Goal: Navigation & Orientation: Find specific page/section

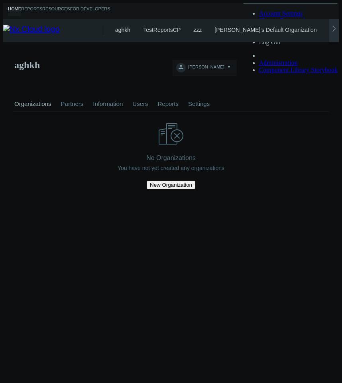
click at [339, 25] on div at bounding box center [334, 30] width 10 height 23
click at [339, 25] on div "aghkh TestReportsCP zzz azaretskaya's Default Organization Demo Organization [P…" at bounding box center [226, 30] width 223 height 23
click at [290, 29] on link "My Sites" at bounding box center [301, 30] width 22 height 6
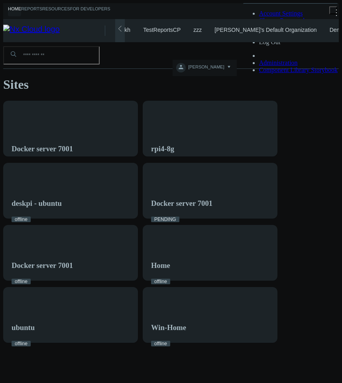
click at [116, 28] on icon at bounding box center [120, 28] width 13 height 6
click at [337, 27] on svg-icon at bounding box center [334, 30] width 6 height 6
click at [325, 27] on link "Shared with Me" at bounding box center [344, 30] width 39 height 6
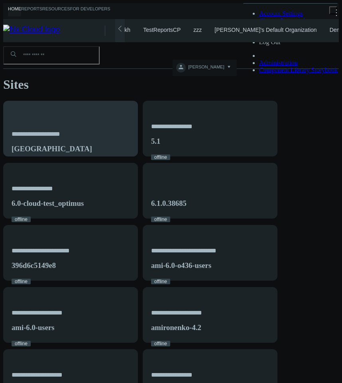
click at [109, 114] on div "**********" at bounding box center [71, 133] width 134 height 65
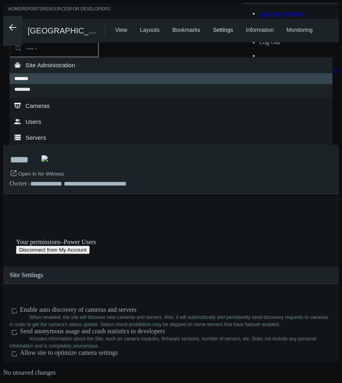
click at [141, 27] on link "Layouts" at bounding box center [150, 30] width 20 height 6
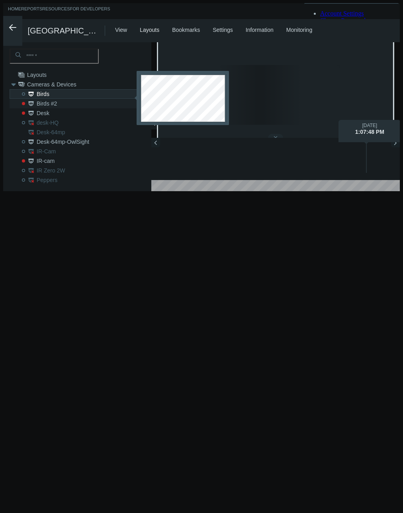
click at [48, 100] on nx-search-highlight "Birds #2" at bounding box center [85, 103] width 97 height 6
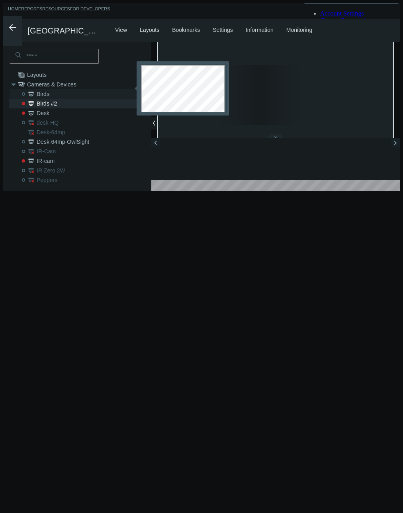
click at [50, 91] on nx-search-highlight "Birds" at bounding box center [85, 94] width 97 height 6
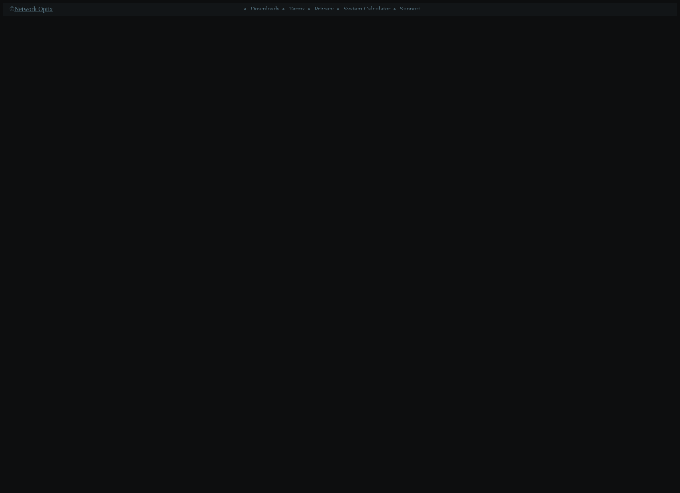
click at [323, 3] on div at bounding box center [339, 3] width 673 height 0
click at [316, 3] on div at bounding box center [339, 3] width 673 height 0
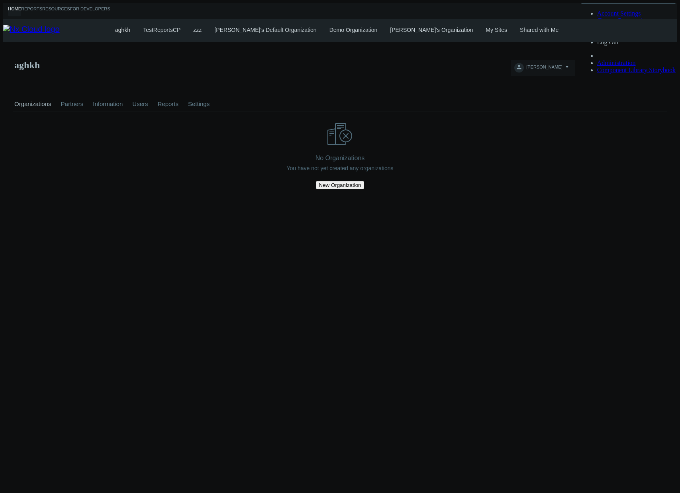
click at [485, 29] on link "My Sites" at bounding box center [496, 30] width 22 height 6
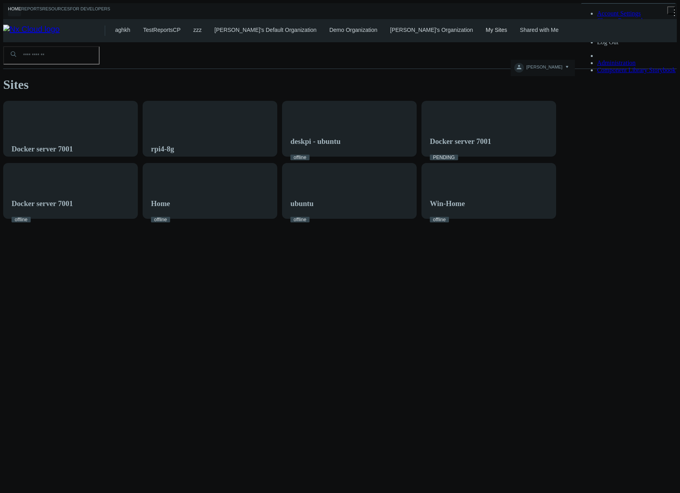
click at [508, 35] on div "aghkh TestReportsCP zzz azaretskaya's Default Organization Demo Organization [P…" at bounding box center [396, 30] width 562 height 23
click at [520, 29] on link "Shared with Me" at bounding box center [539, 30] width 39 height 6
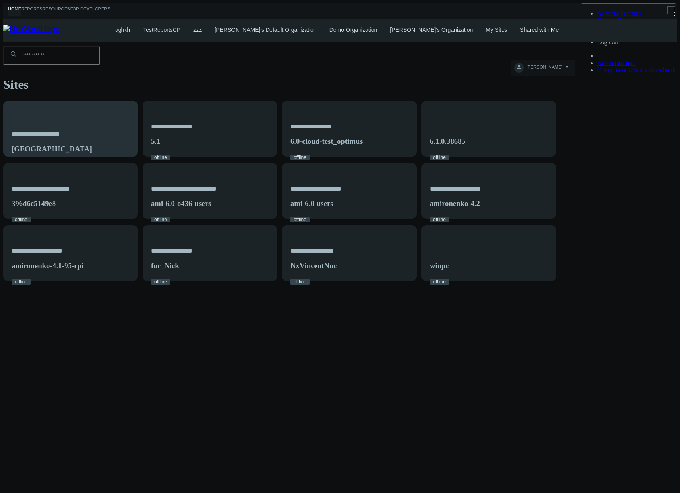
click at [60, 131] on nx-search-highlight "**********" at bounding box center [44, 134] width 31 height 6
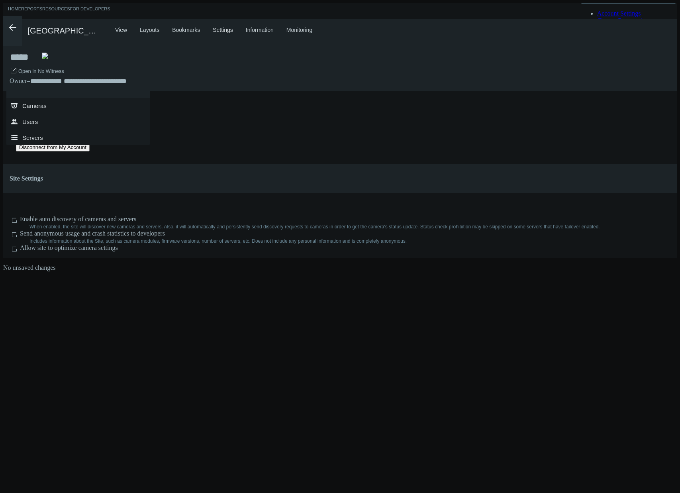
click at [151, 27] on link "Layouts" at bounding box center [150, 30] width 20 height 6
click at [147, 29] on div "Layouts" at bounding box center [150, 34] width 20 height 14
click at [190, 29] on link "Bookmarks" at bounding box center [186, 30] width 28 height 6
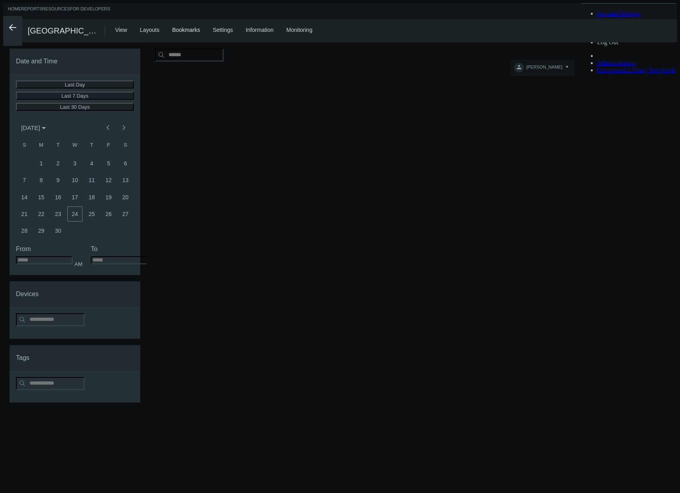
click at [149, 29] on link "Layouts" at bounding box center [150, 30] width 20 height 6
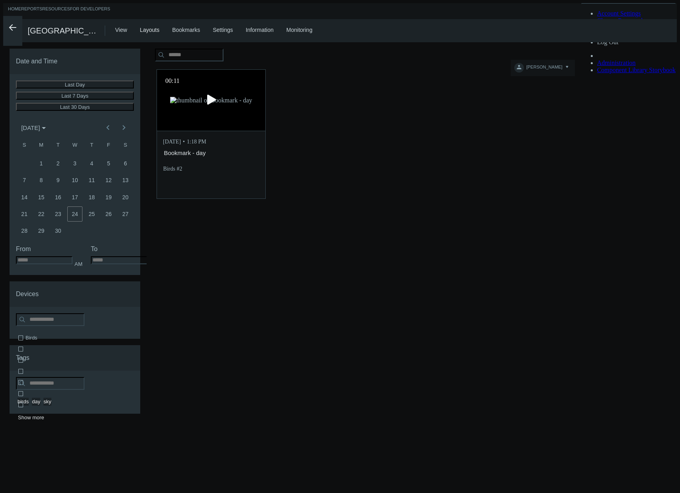
click at [146, 29] on div "Layouts" at bounding box center [150, 34] width 20 height 14
click at [104, 27] on div ".arrow {fill-rule:evenodd;clip-rule:evenodd;fill:none;stroke:var(--btn-arrow-co…" at bounding box center [339, 30] width 673 height 23
click at [115, 27] on link "View" at bounding box center [121, 30] width 12 height 6
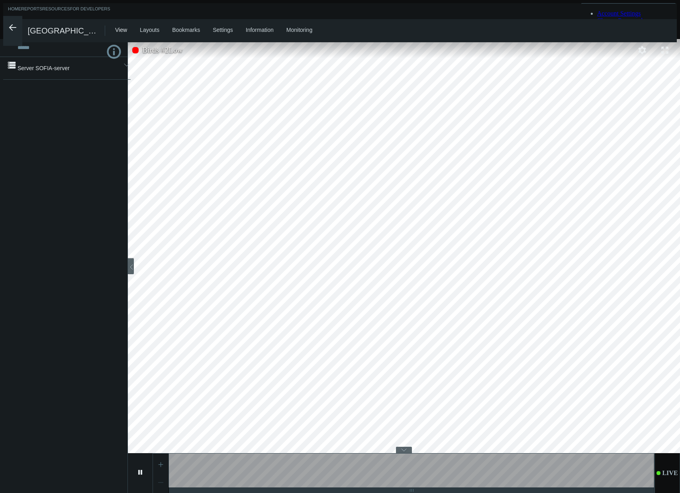
click at [151, 30] on link "Layouts" at bounding box center [150, 30] width 20 height 6
click at [562, 65] on span "[PERSON_NAME]" at bounding box center [544, 69] width 36 height 9
click at [619, 45] on link "Log Out" at bounding box center [608, 42] width 22 height 7
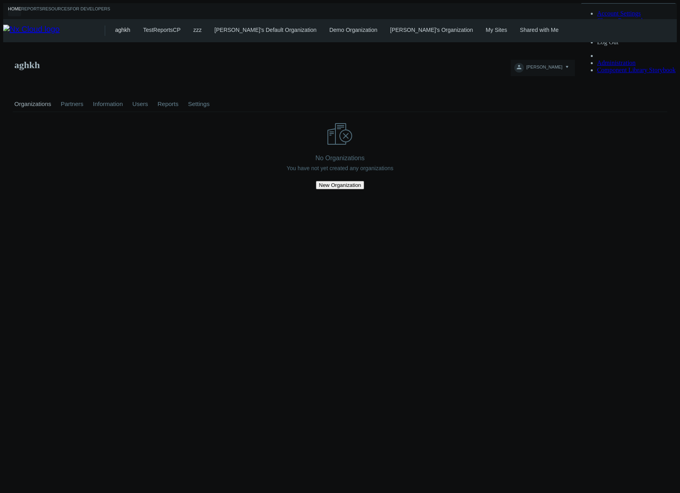
click at [520, 29] on link "Shared with Me" at bounding box center [539, 30] width 39 height 6
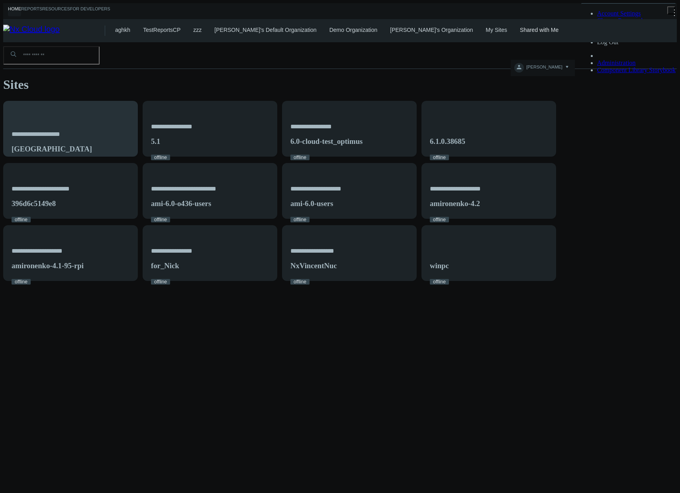
click at [93, 110] on div "**********" at bounding box center [71, 133] width 134 height 65
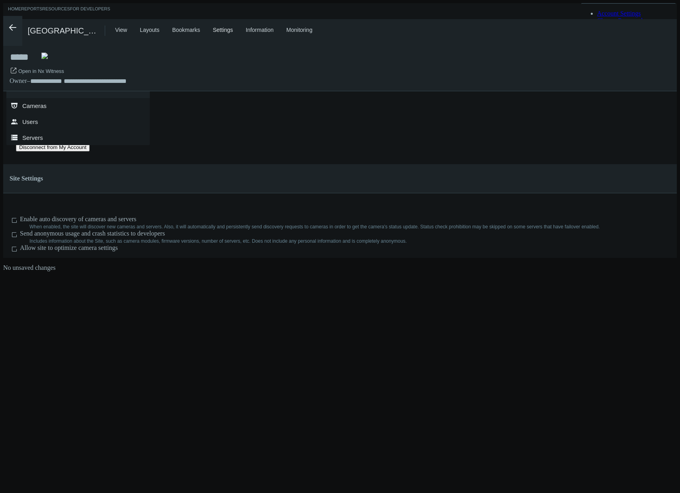
click at [148, 27] on link "Layouts" at bounding box center [150, 30] width 20 height 6
click at [148, 27] on div "Layouts" at bounding box center [150, 34] width 20 height 14
click at [606, 225] on nx-system-settings-component "**********" at bounding box center [339, 162] width 673 height 241
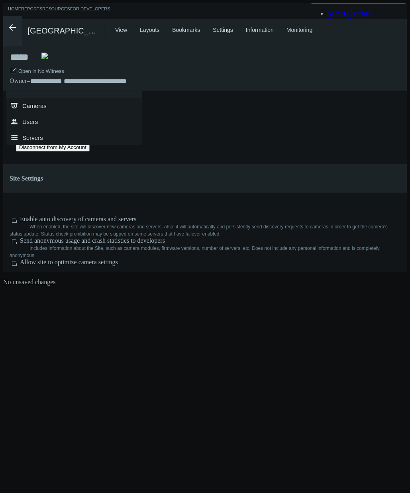
click at [212, 298] on div "**********" at bounding box center [204, 169] width 403 height 255
click at [149, 29] on link "Layouts" at bounding box center [150, 30] width 20 height 6
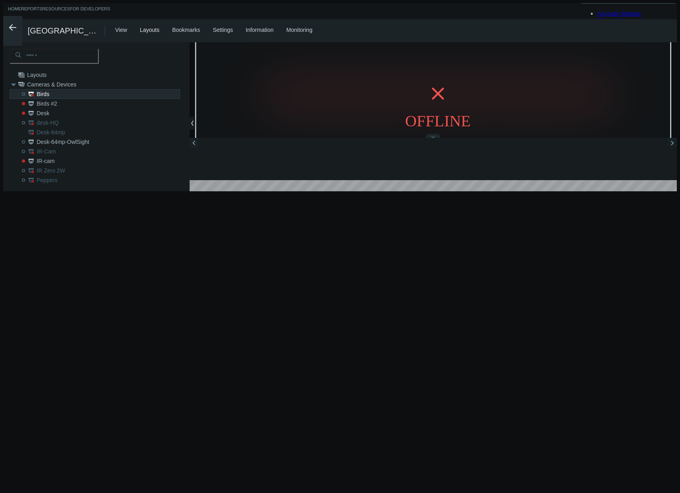
click at [409, 26] on div "View Layouts Bookmarks Settings Information Monitoring" at bounding box center [396, 30] width 562 height 23
